Goal: Transaction & Acquisition: Download file/media

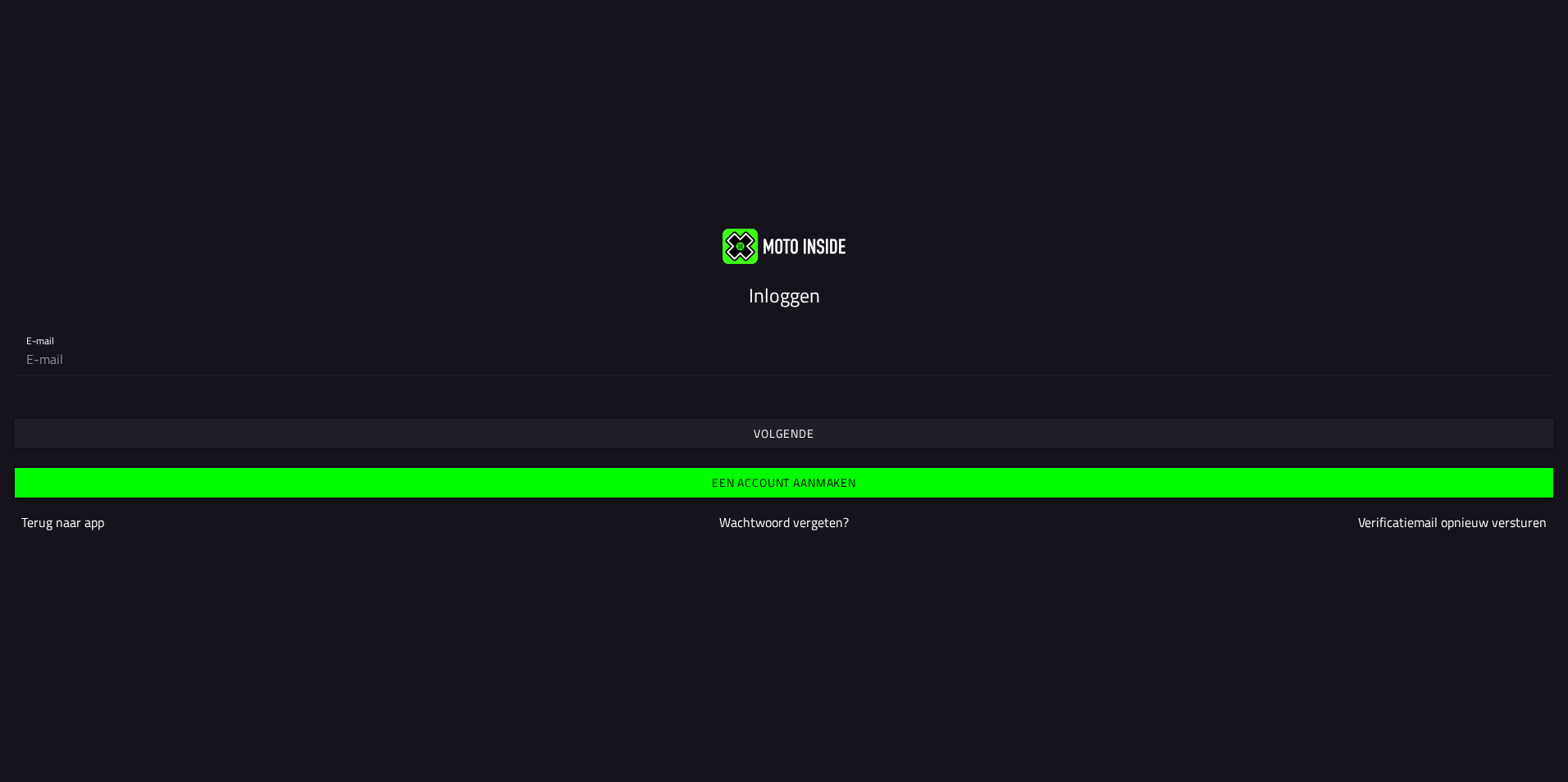
click at [0, 0] on slot "Inloggen" at bounding box center [0, 0] width 0 height 0
click at [54, 359] on input "email" at bounding box center [783, 360] width 1515 height 33
click at [60, 396] on div "Volgende" at bounding box center [784, 419] width 1568 height 59
click at [61, 356] on input "email" at bounding box center [783, 360] width 1515 height 33
type input "[EMAIL_ADDRESS][DOMAIN_NAME]"
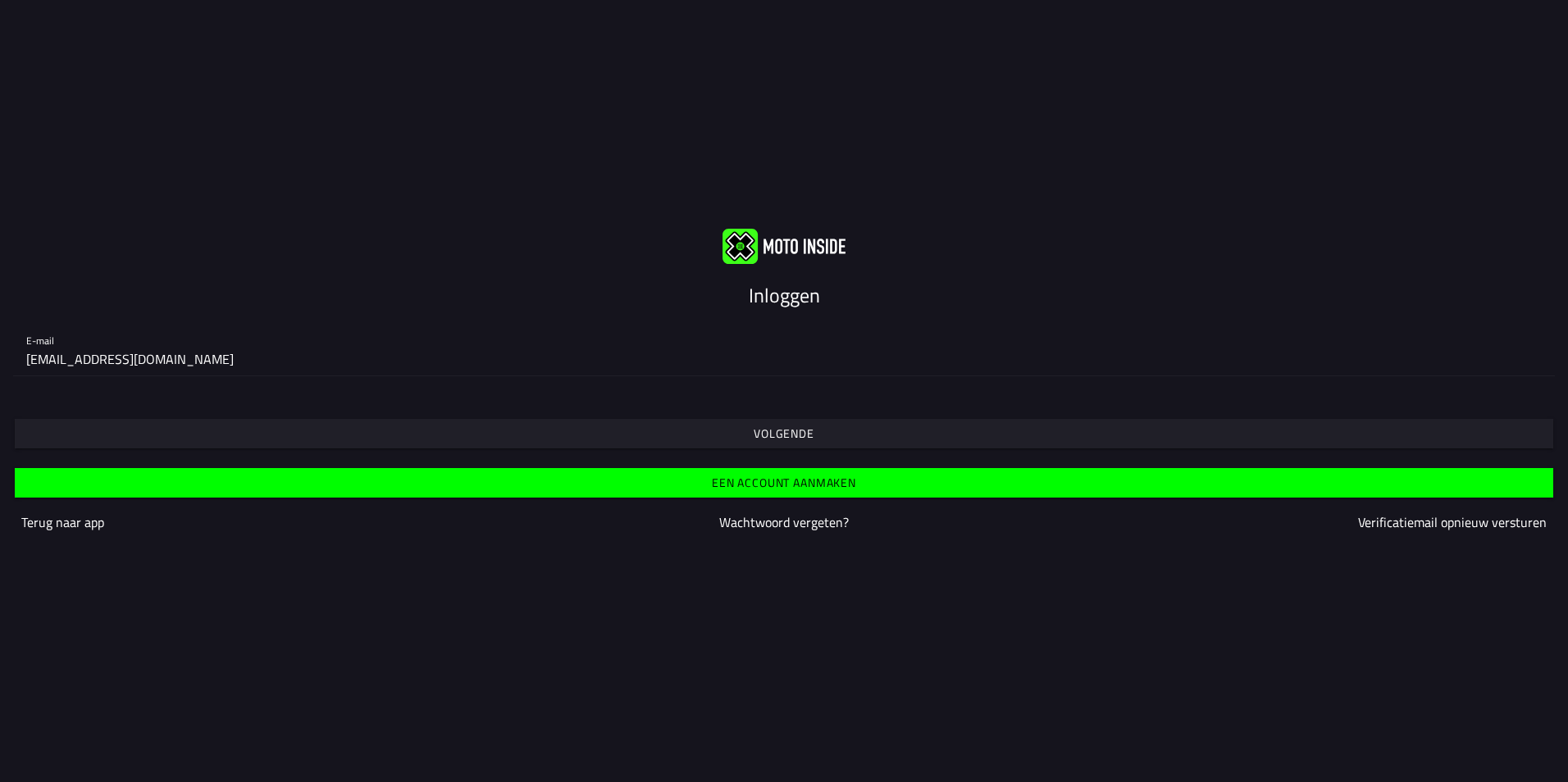
click at [76, 433] on span "Volgende" at bounding box center [783, 433] width 1513 height 30
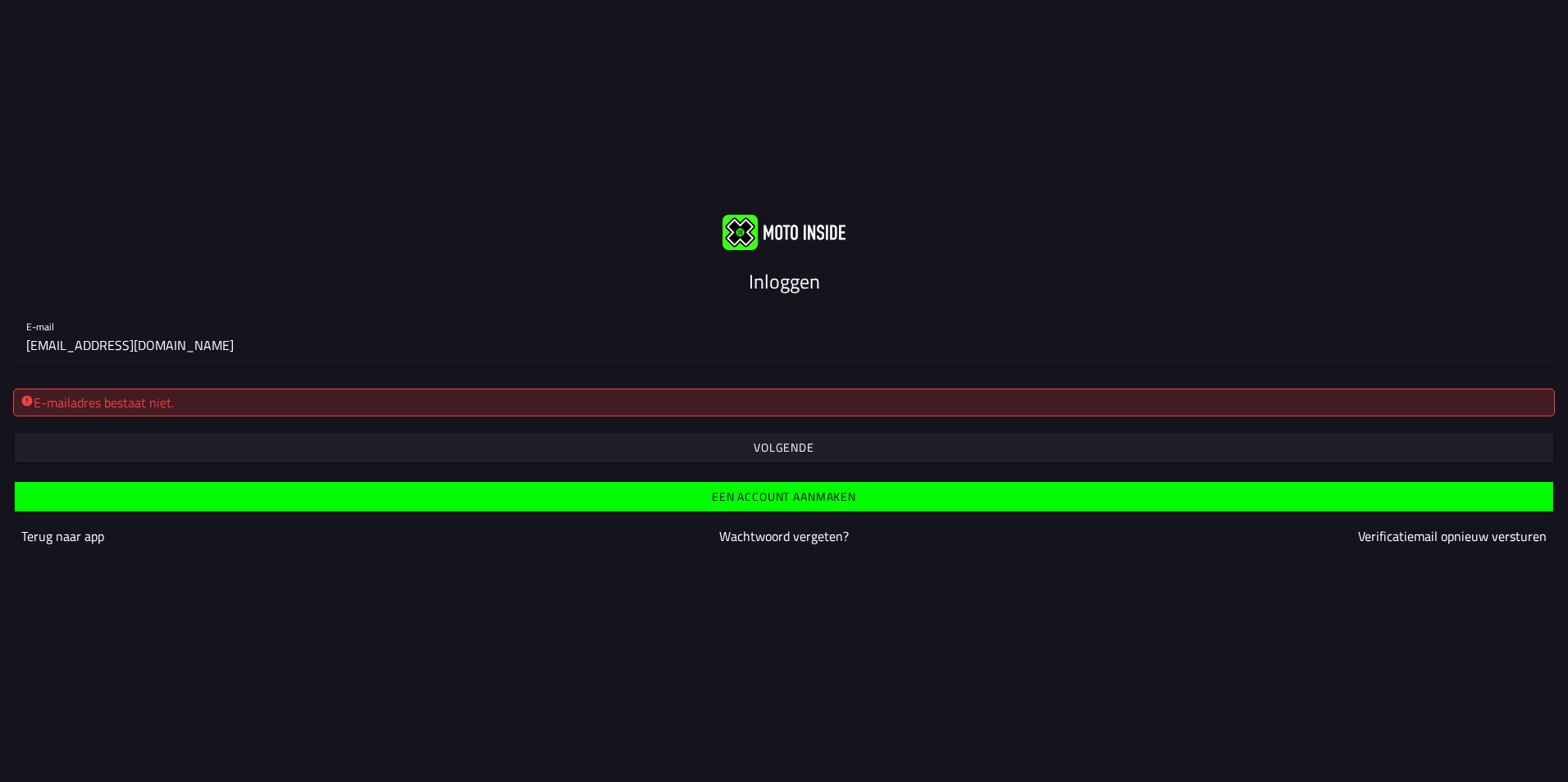
click at [108, 345] on input "[EMAIL_ADDRESS][DOMAIN_NAME]" at bounding box center [783, 346] width 1515 height 33
drag, startPoint x: 1225, startPoint y: 218, endPoint x: 446, endPoint y: 350, distance: 790.1
click at [446, 350] on input "[EMAIL_ADDRESS][DOMAIN_NAME]" at bounding box center [783, 346] width 1515 height 33
click at [251, 347] on input "[EMAIL_ADDRESS][DOMAIN_NAME]" at bounding box center [783, 346] width 1515 height 33
type input "[EMAIL_ADDRESS][DOMAIN_NAME]"
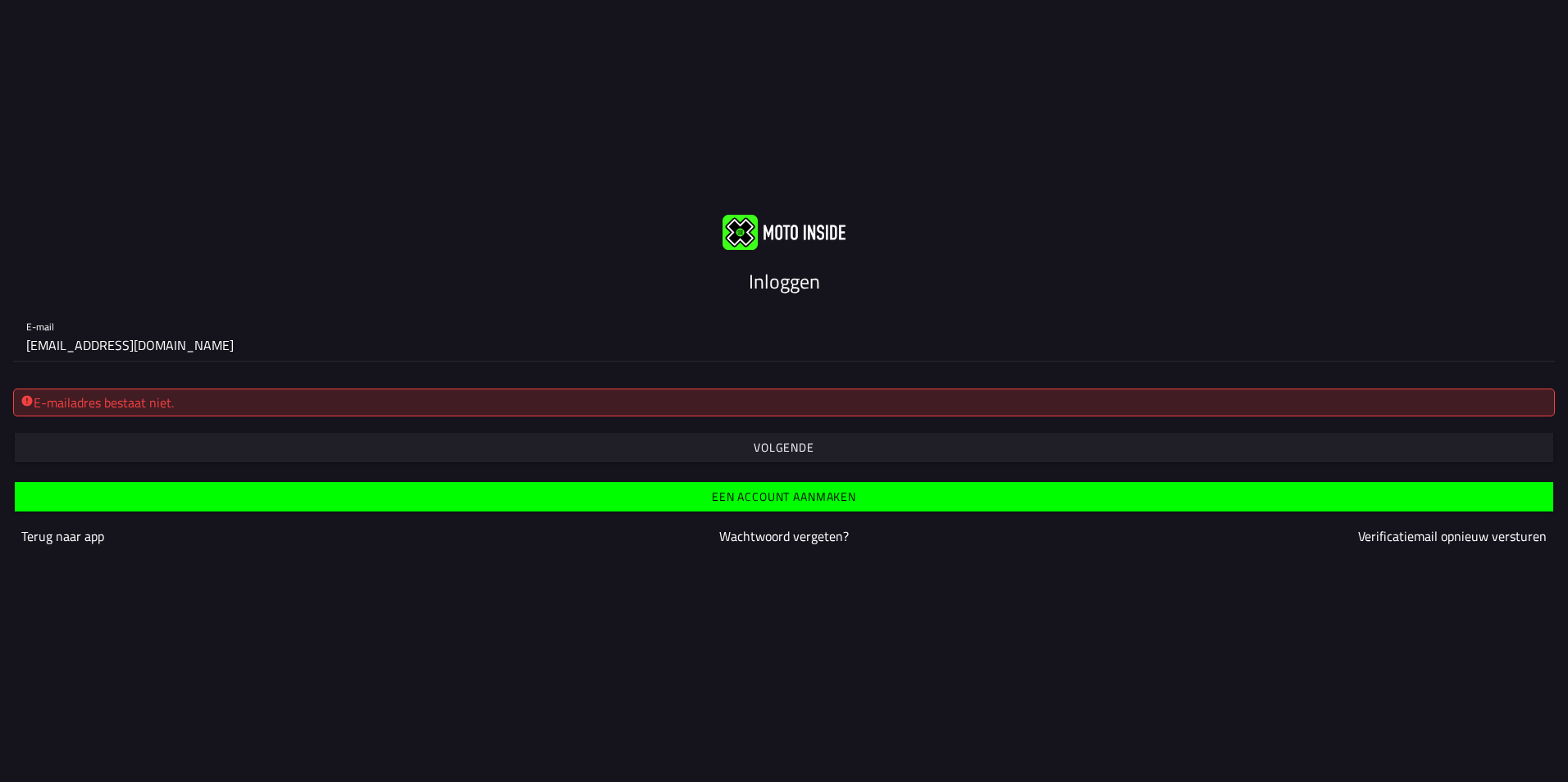
click at [228, 366] on div "E-mail [EMAIL_ADDRESS][DOMAIN_NAME]" at bounding box center [784, 336] width 1568 height 79
click at [184, 426] on div "E-mailadres bestaat niet." at bounding box center [783, 409] width 1541 height 41
click at [282, 451] on span "button" at bounding box center [783, 447] width 1513 height 30
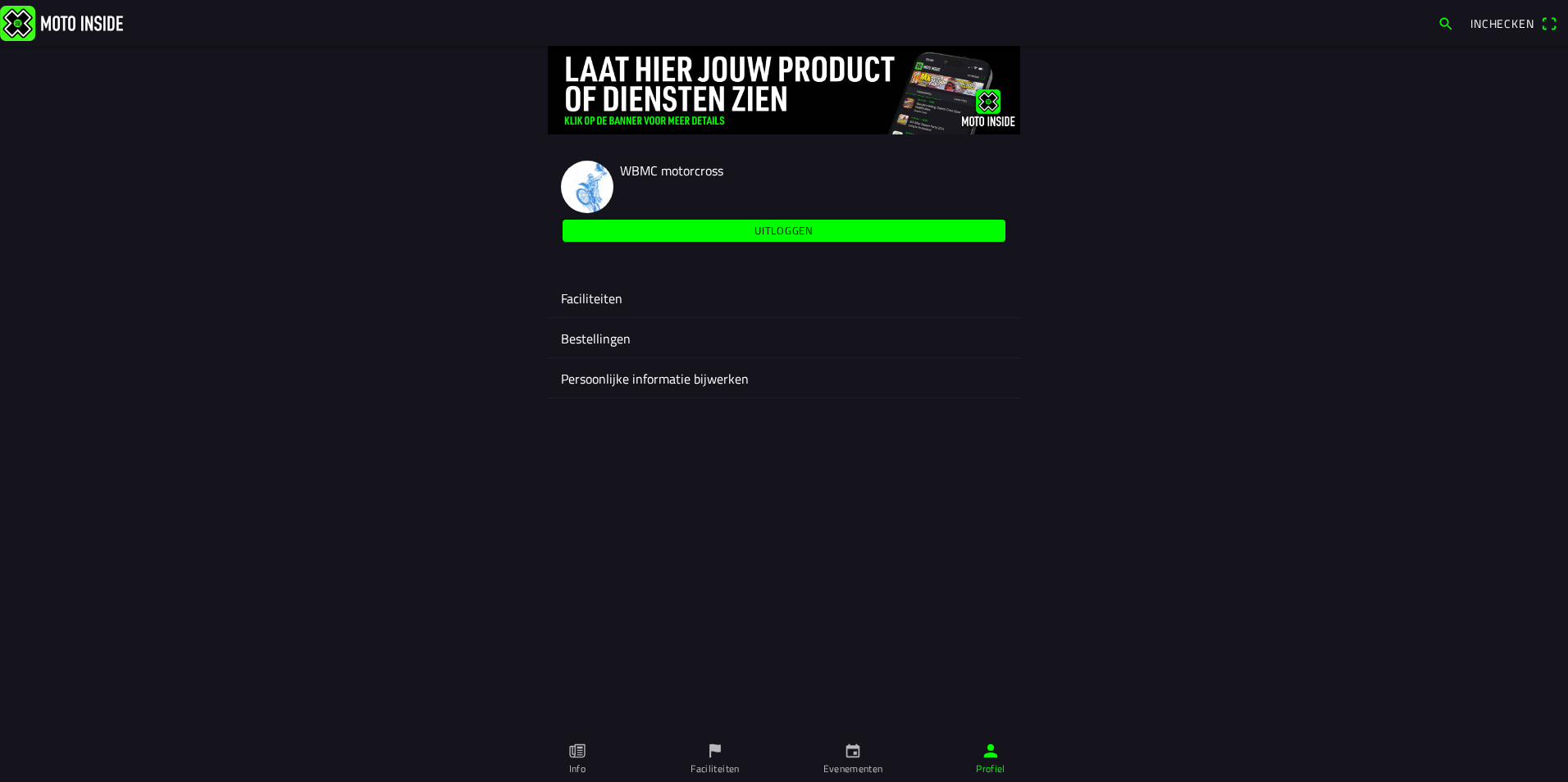
click at [609, 338] on ion-label "Bestellingen" at bounding box center [784, 338] width 446 height 19
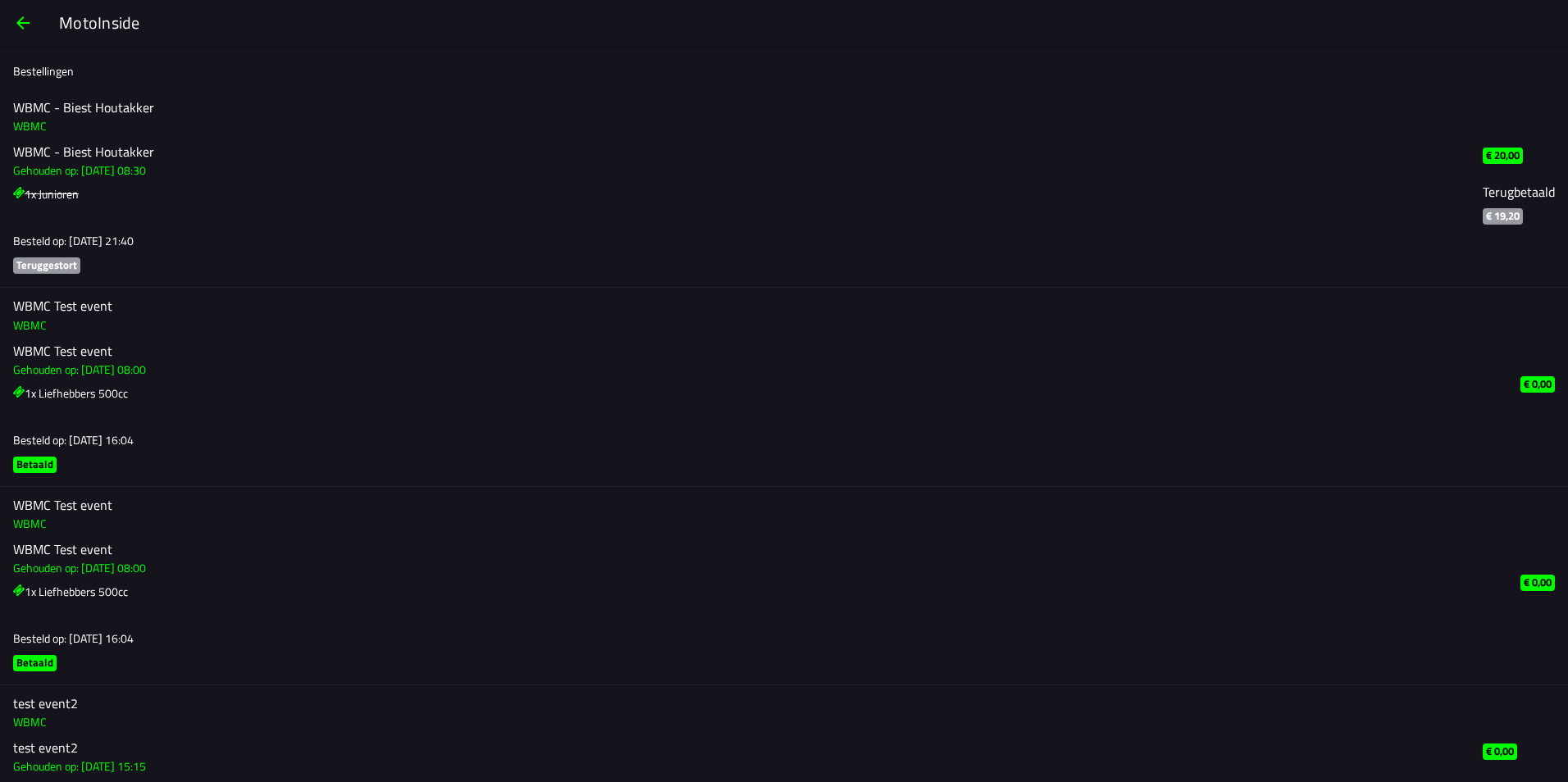
click at [20, 24] on span "button" at bounding box center [22, 23] width 19 height 40
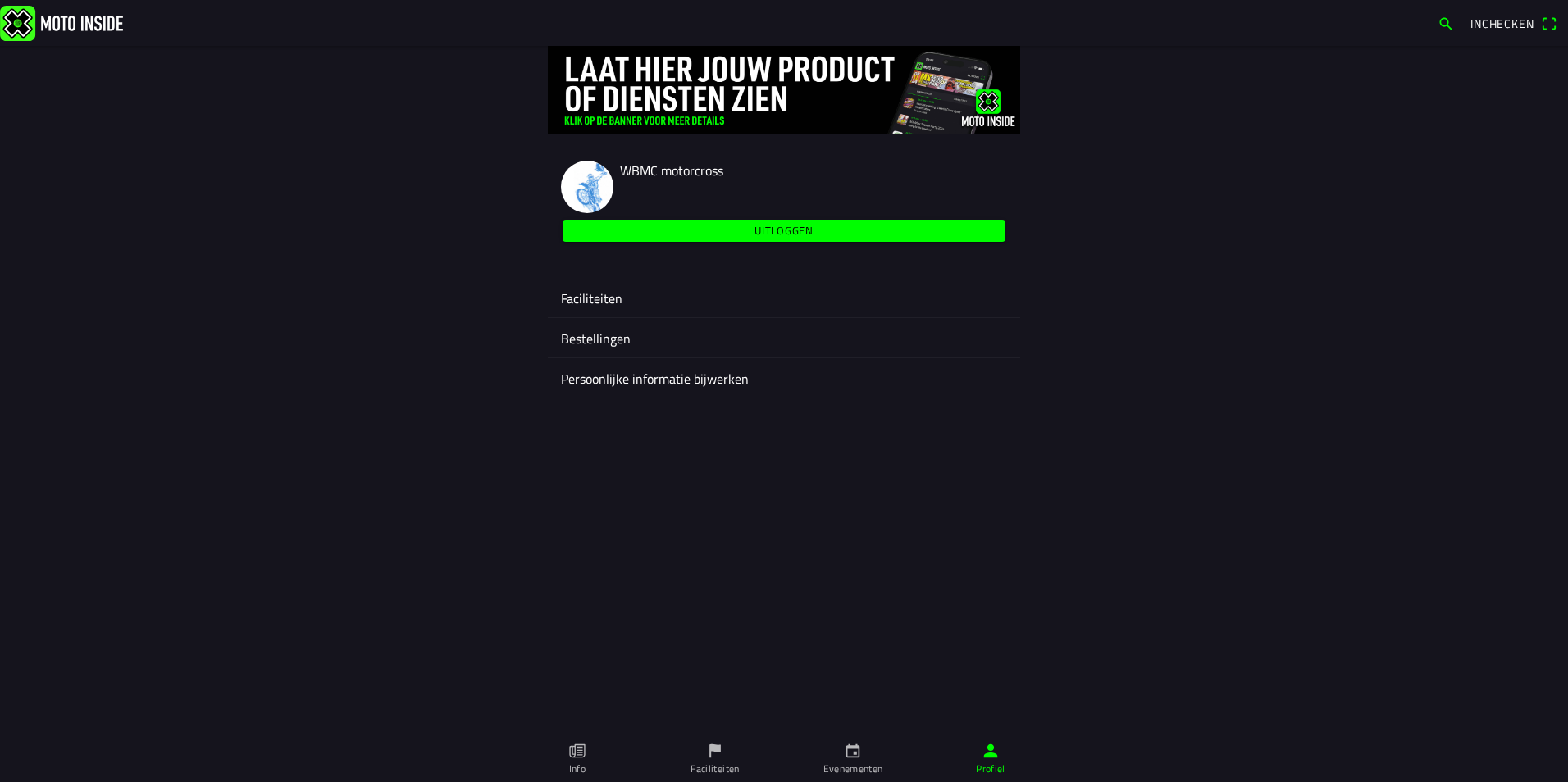
click at [592, 298] on ion-label "Faciliteiten" at bounding box center [784, 298] width 446 height 19
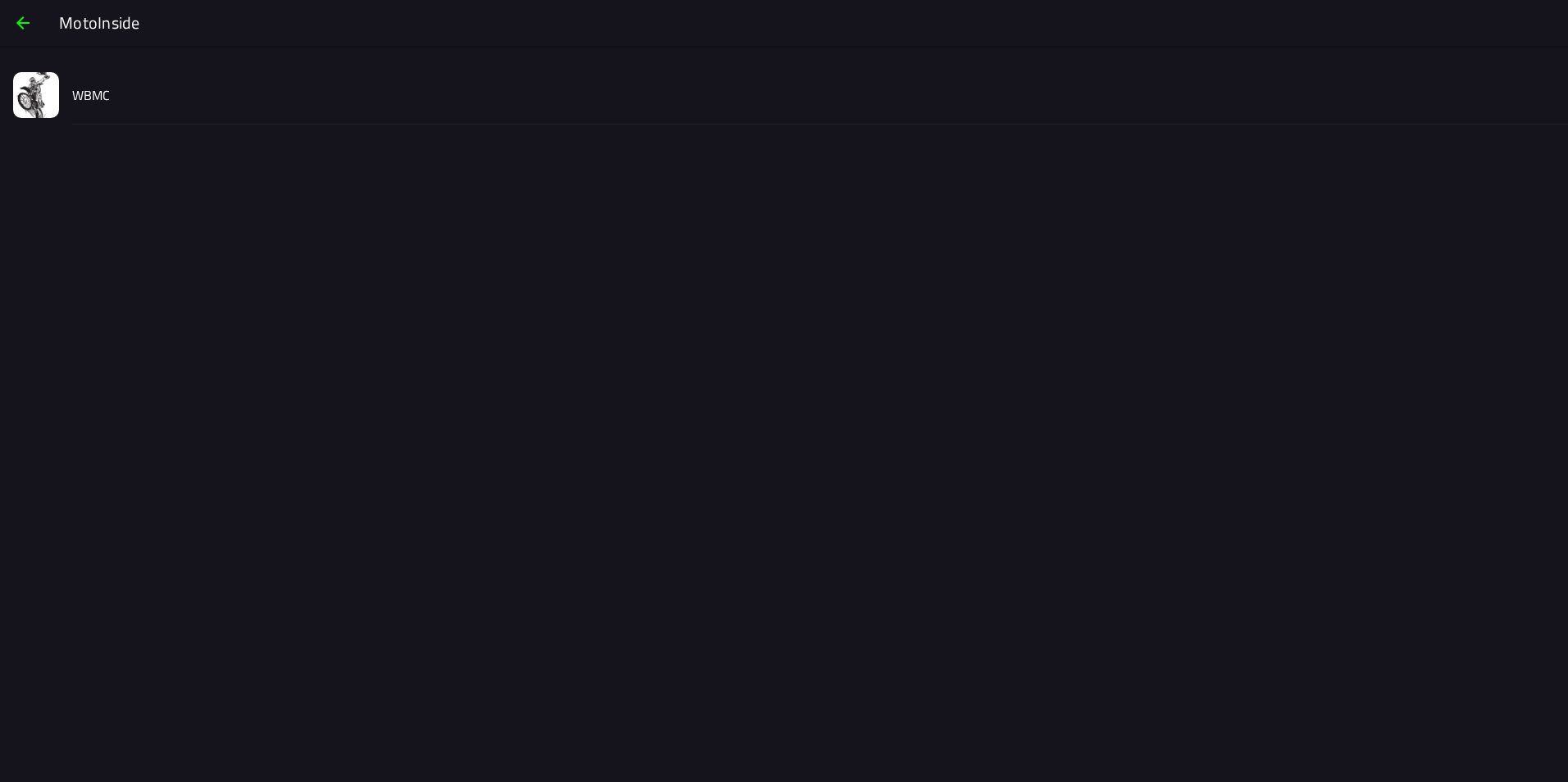
click at [50, 86] on img at bounding box center [36, 95] width 46 height 46
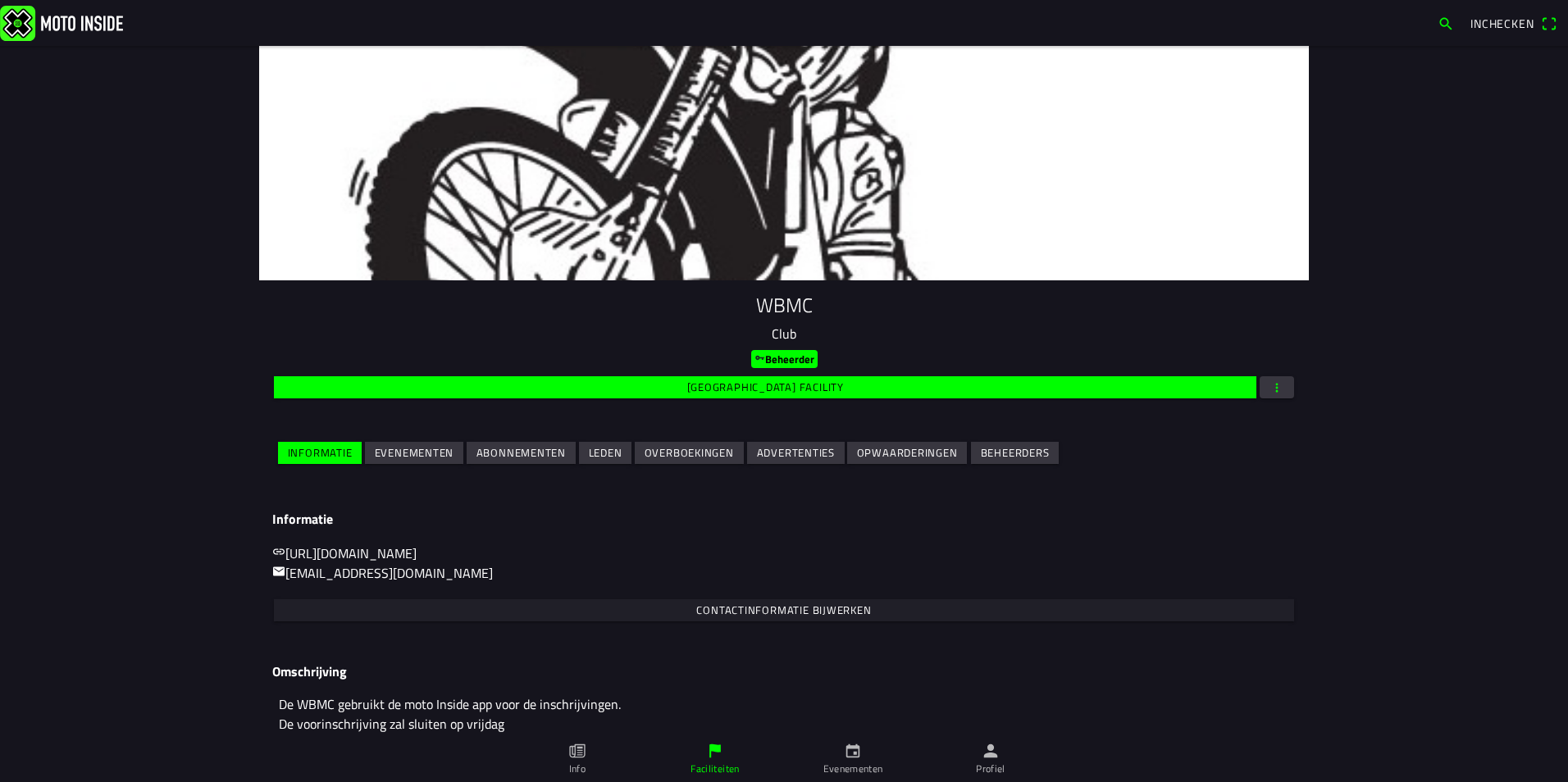
scroll to position [49, 0]
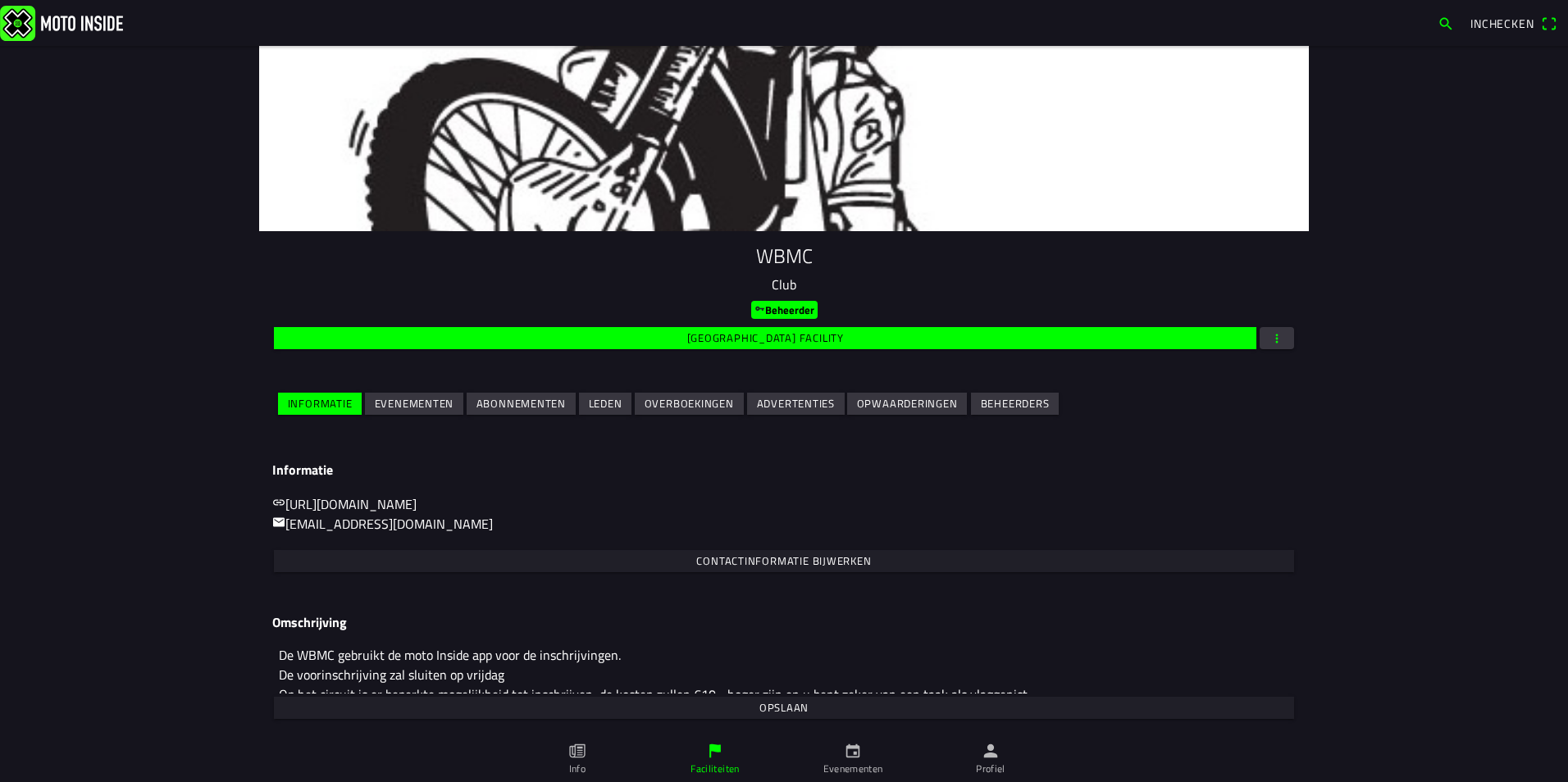
click at [729, 624] on h3 "Omschrijving" at bounding box center [784, 622] width 1024 height 16
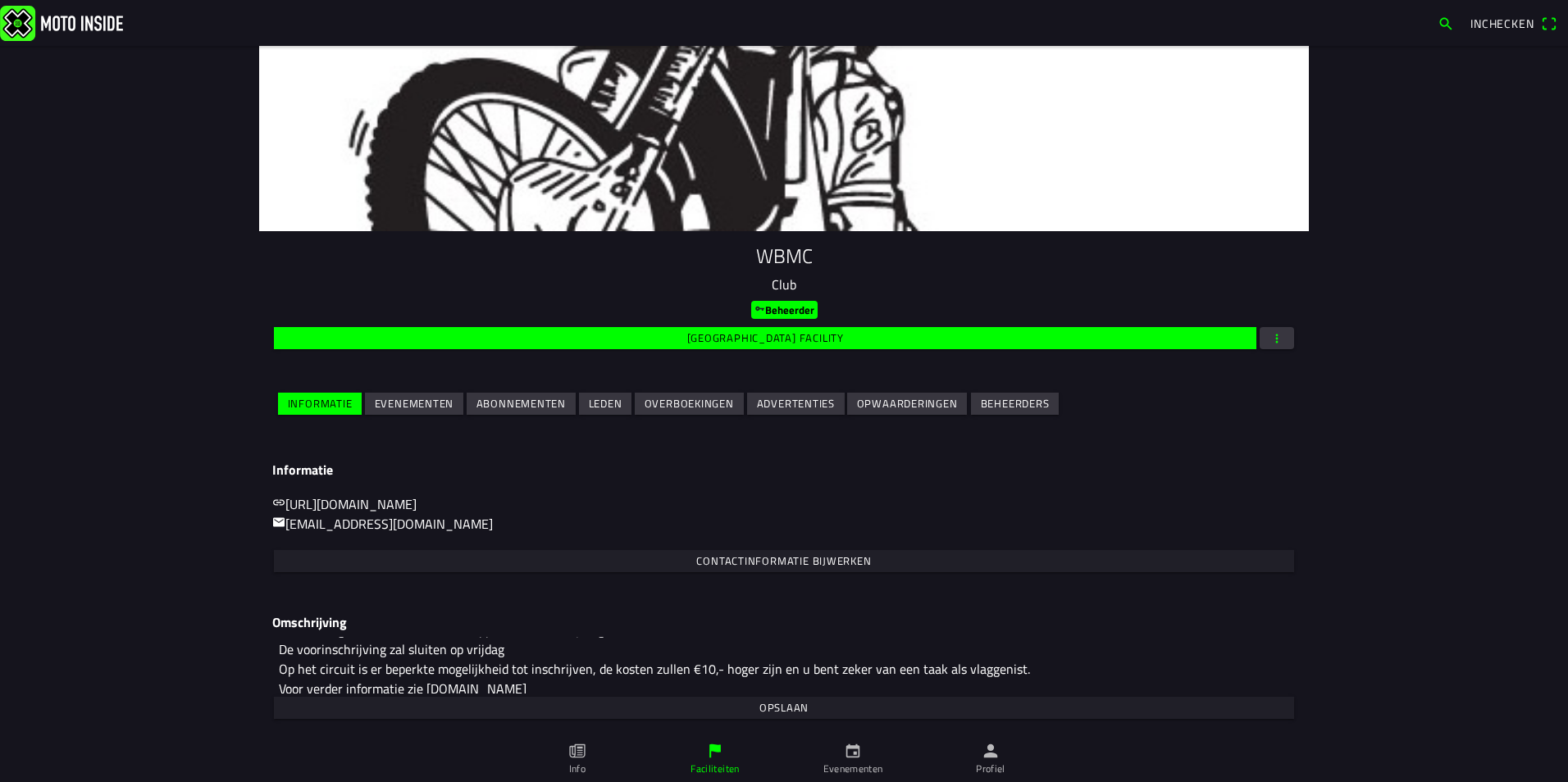
scroll to position [40, 0]
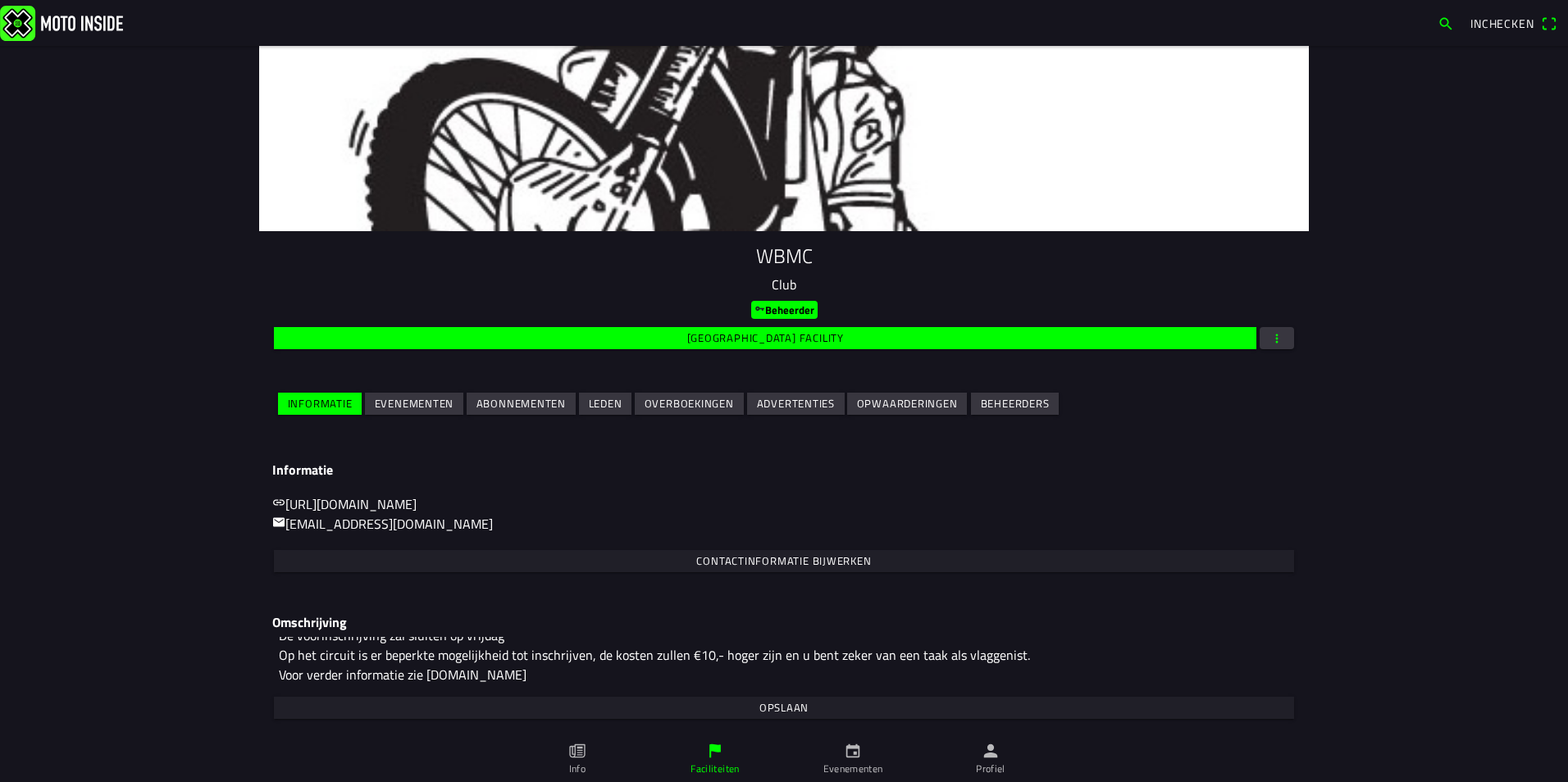
click at [1441, 385] on main "WBMC Club Beheerder Wijzig facility Informatie Evenementen Abonnementen Leden O…" at bounding box center [784, 414] width 1568 height 736
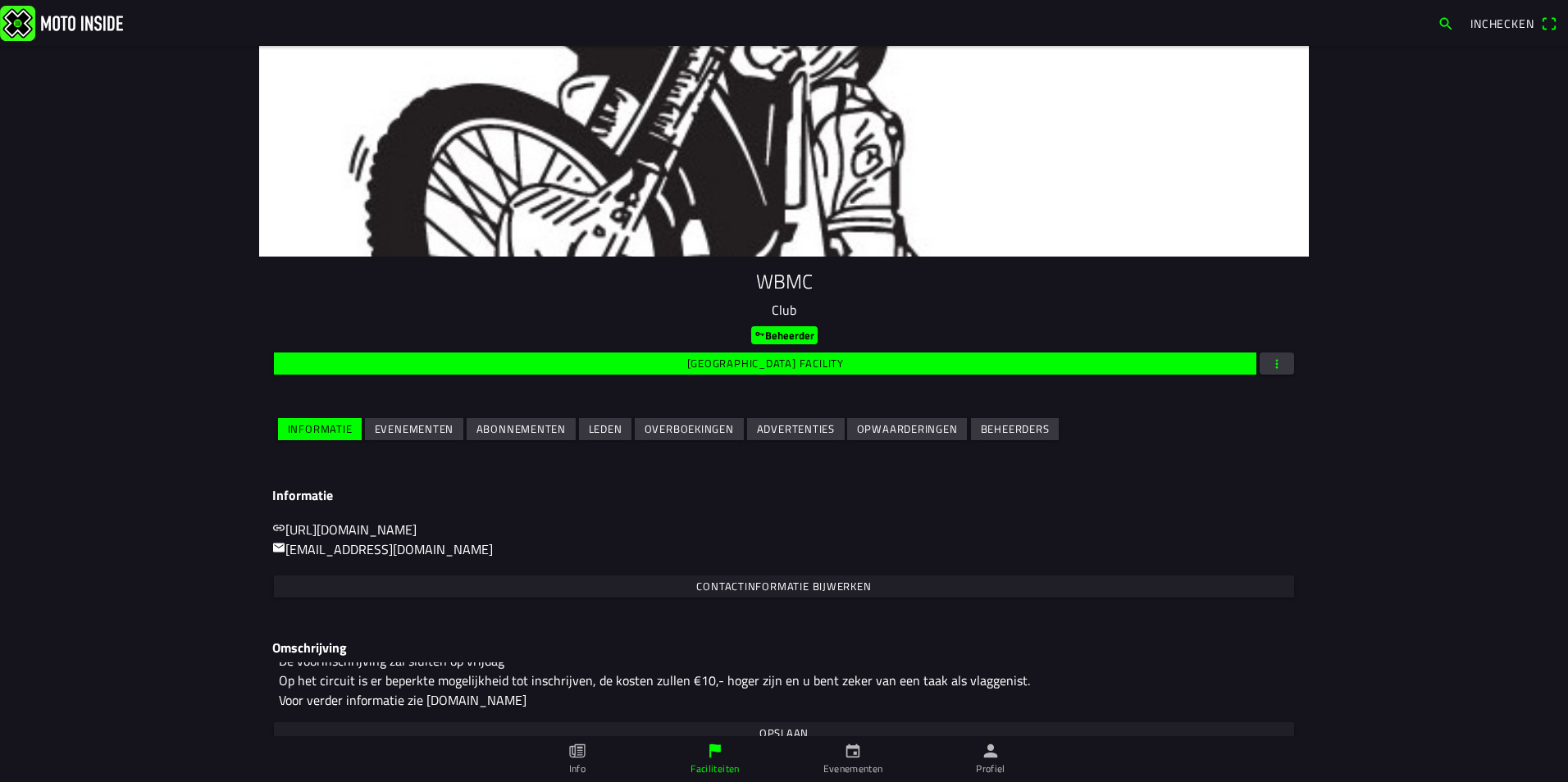
scroll to position [0, 0]
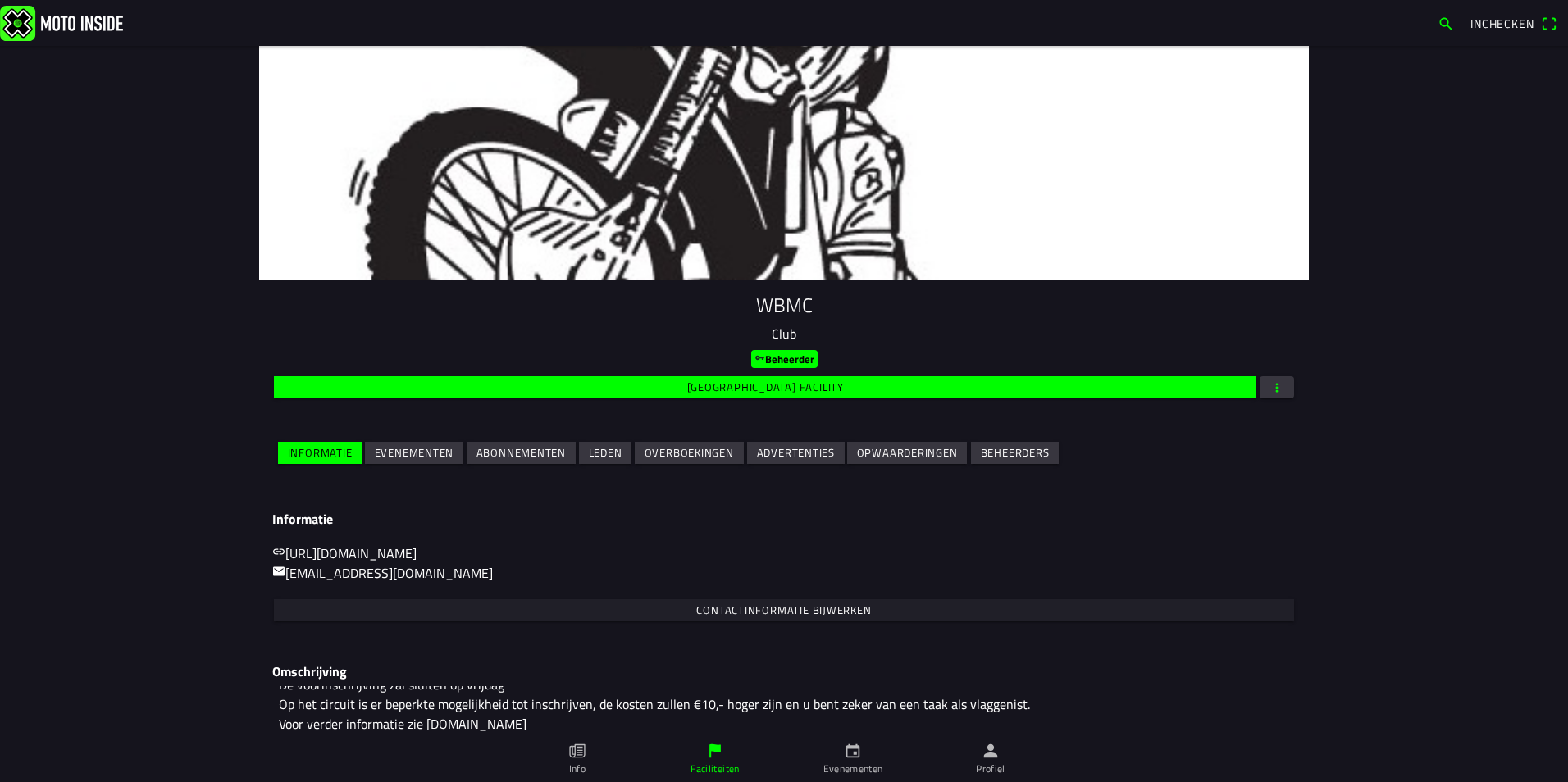
click at [0, 0] on slot "Evenementen" at bounding box center [0, 0] width 0 height 0
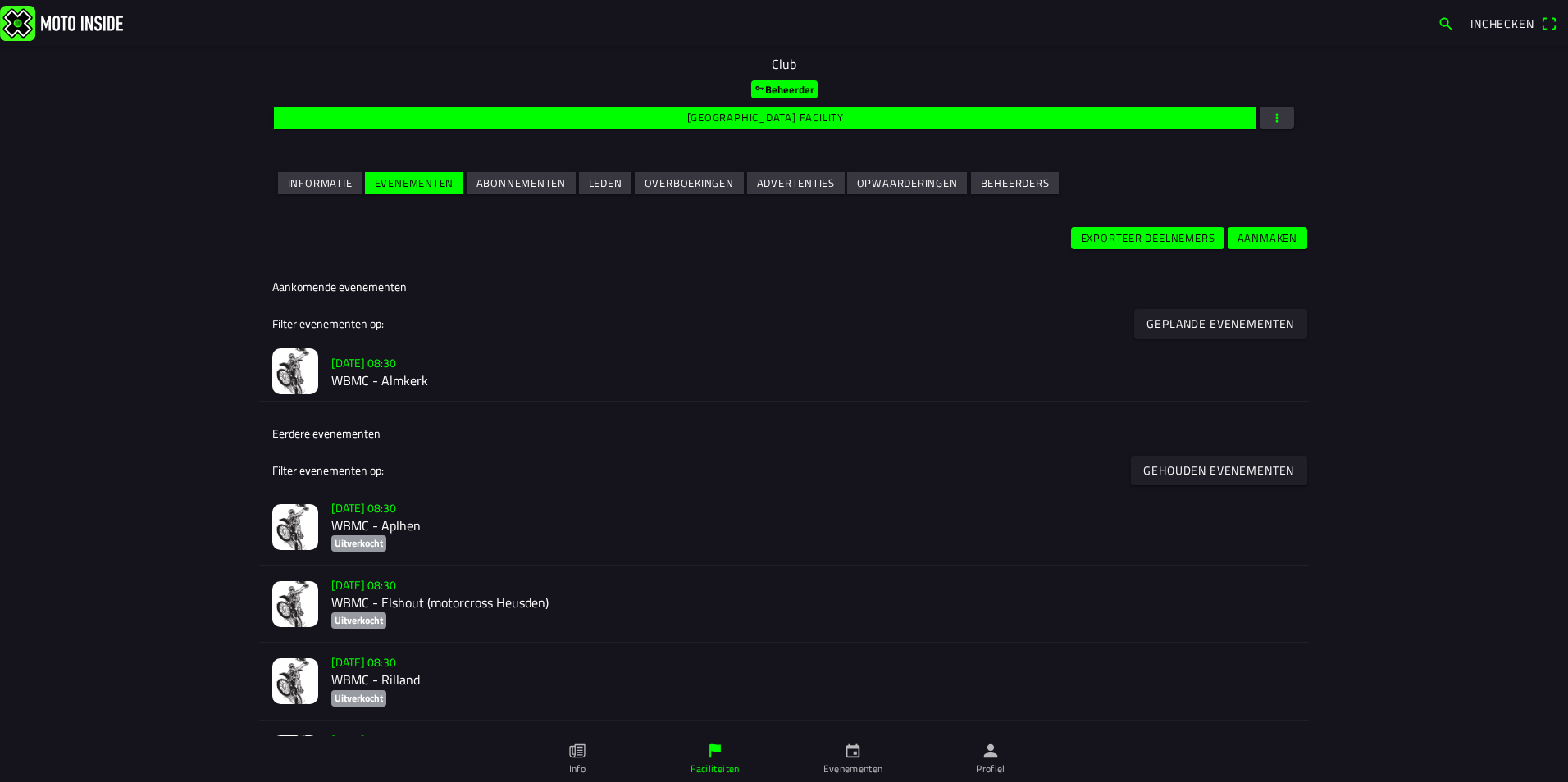
scroll to position [328, 0]
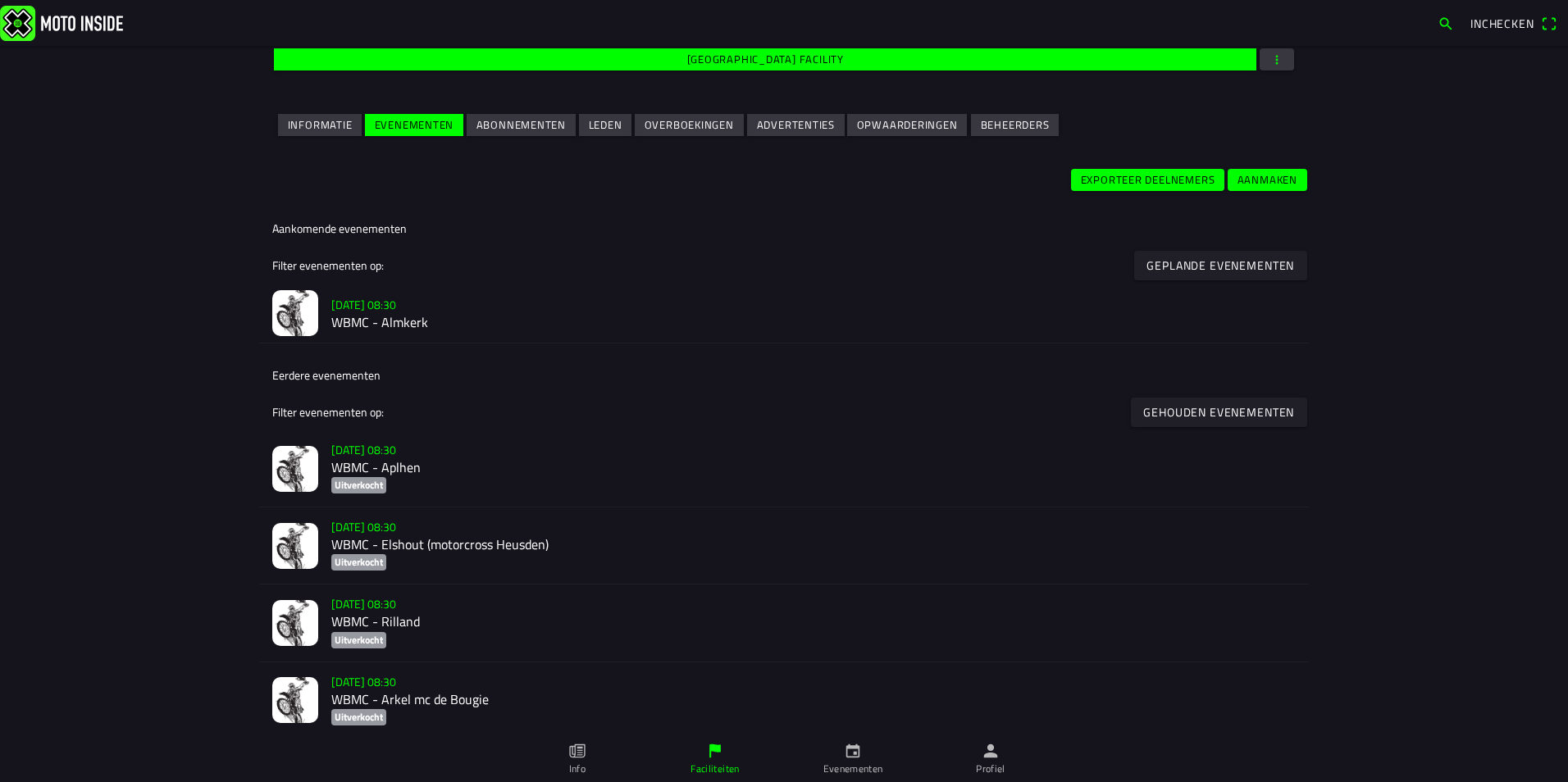
click at [285, 302] on img at bounding box center [295, 314] width 46 height 46
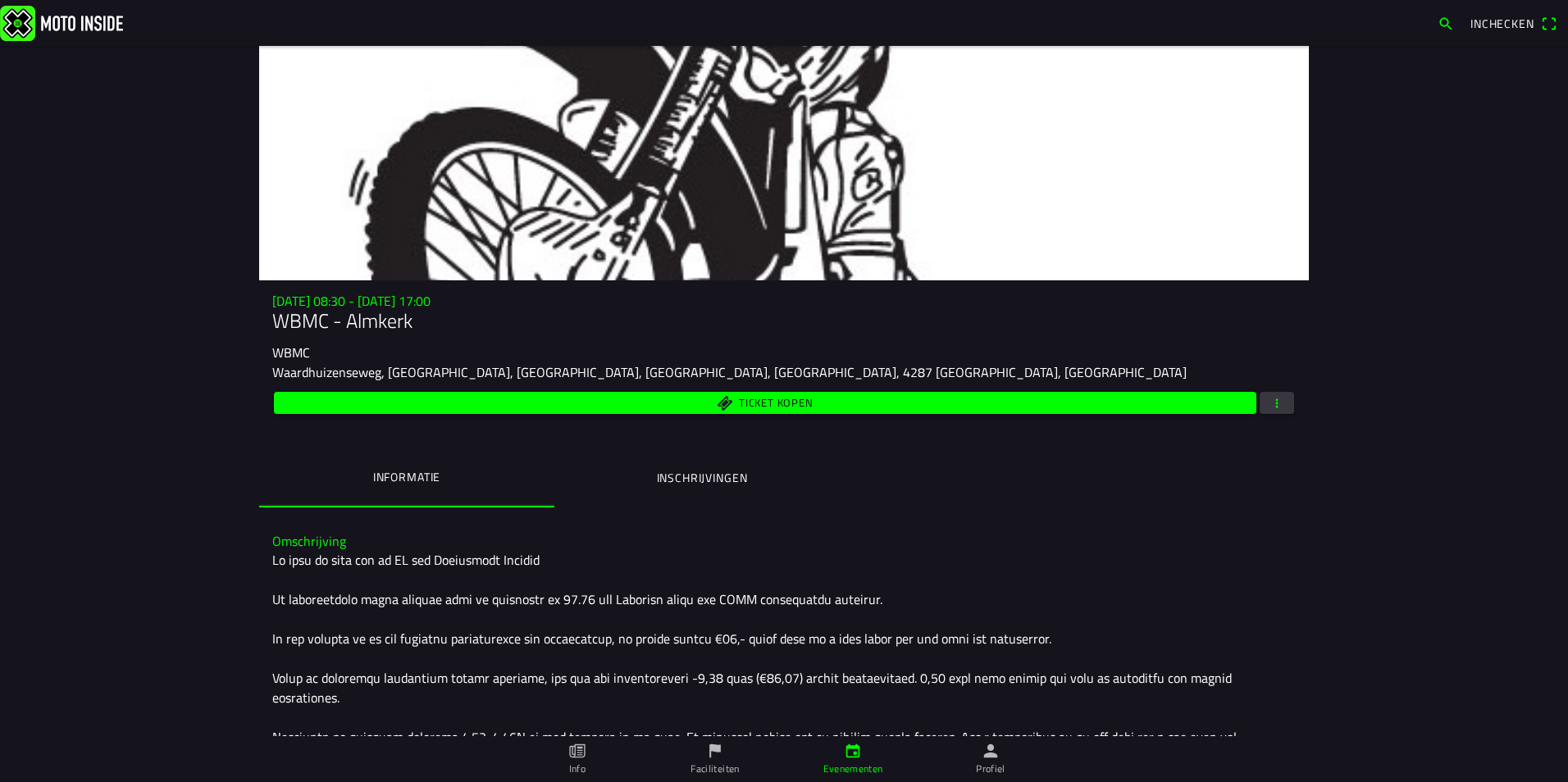
click at [1274, 399] on span "button" at bounding box center [1277, 403] width 15 height 22
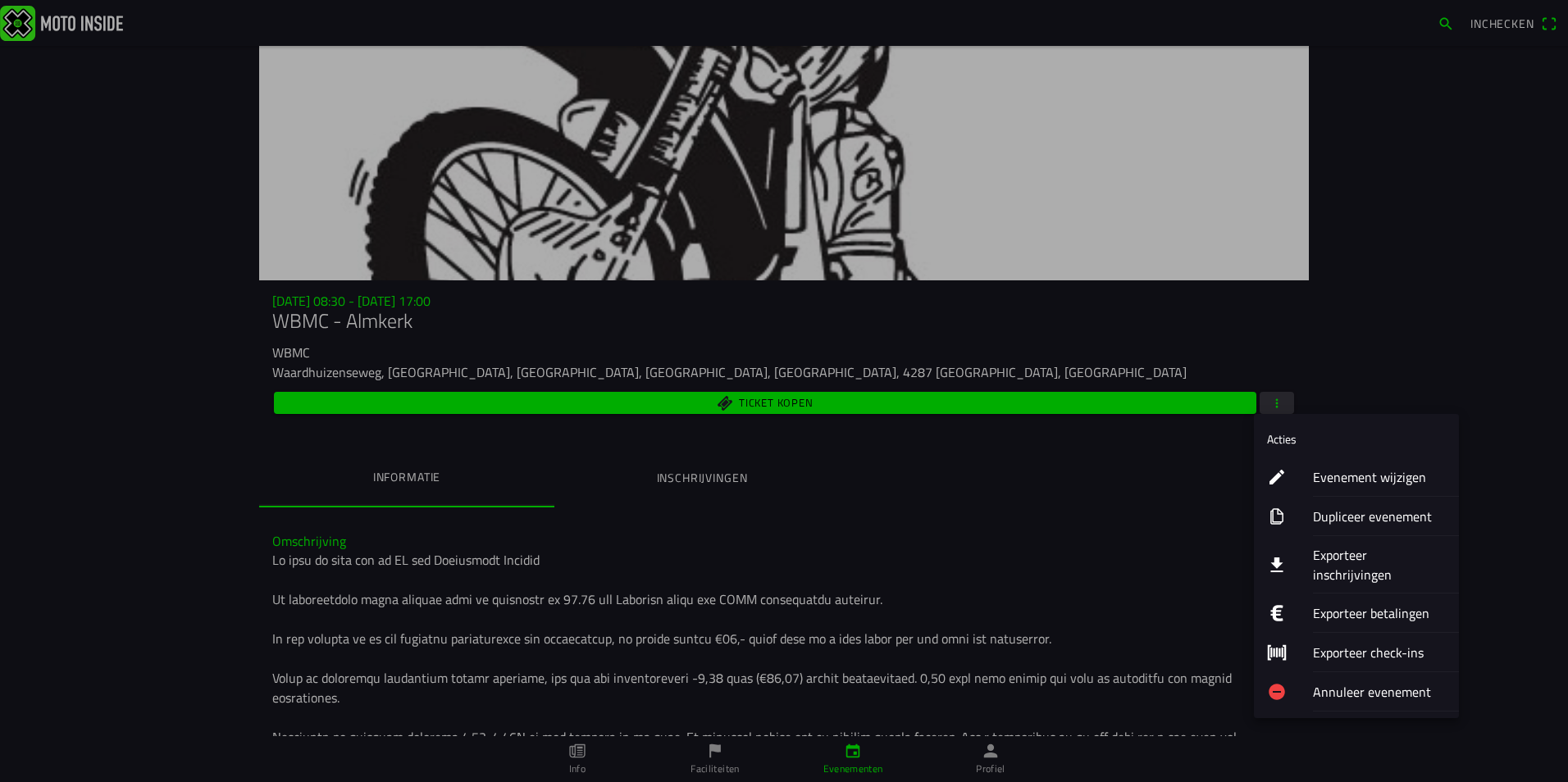
click at [1407, 558] on ion-label "Exporteer inschrijvingen" at bounding box center [1379, 564] width 133 height 40
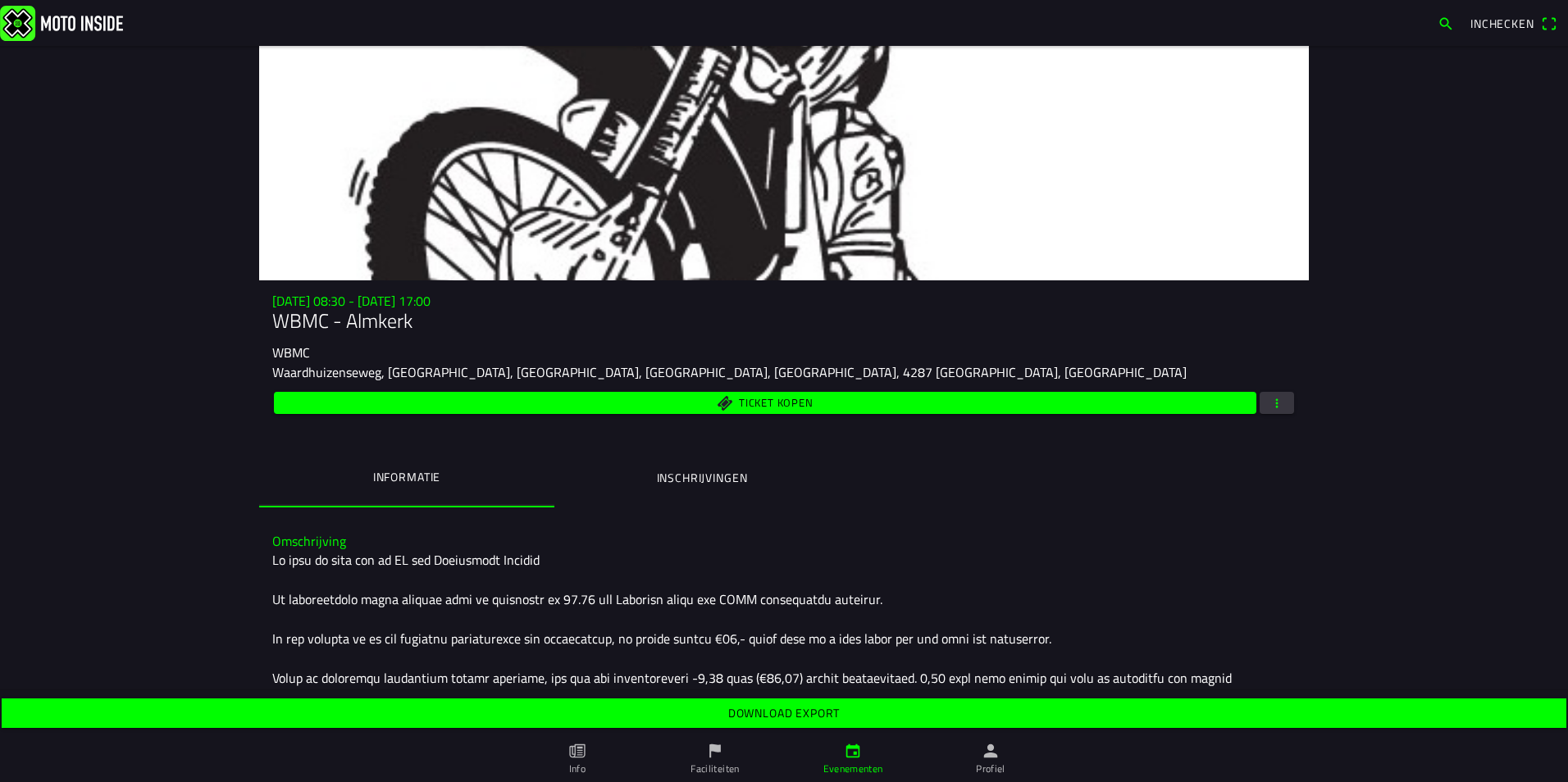
click at [0, 0] on slot "Download export" at bounding box center [0, 0] width 0 height 0
